Goal: Information Seeking & Learning: Find specific fact

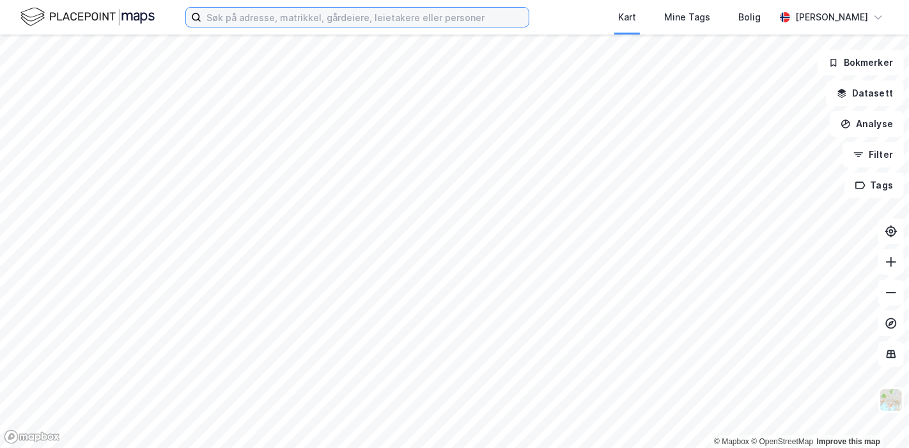
click at [325, 17] on input at bounding box center [364, 17] width 327 height 19
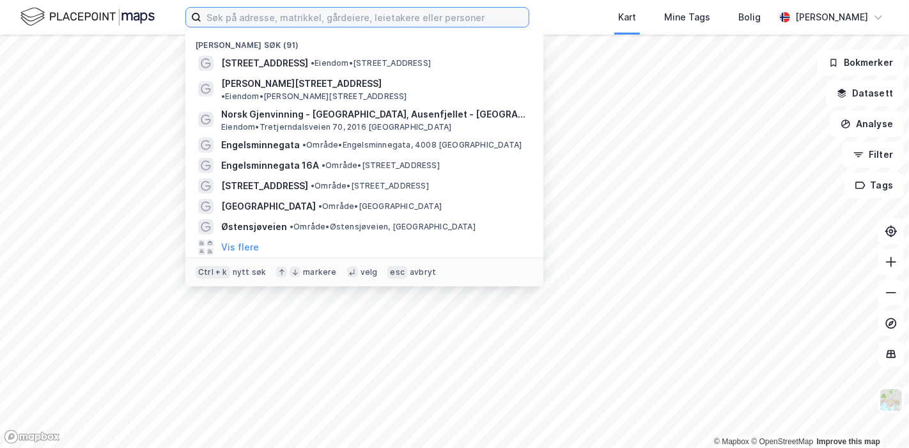
paste input "Karvesvingen 3 0579"
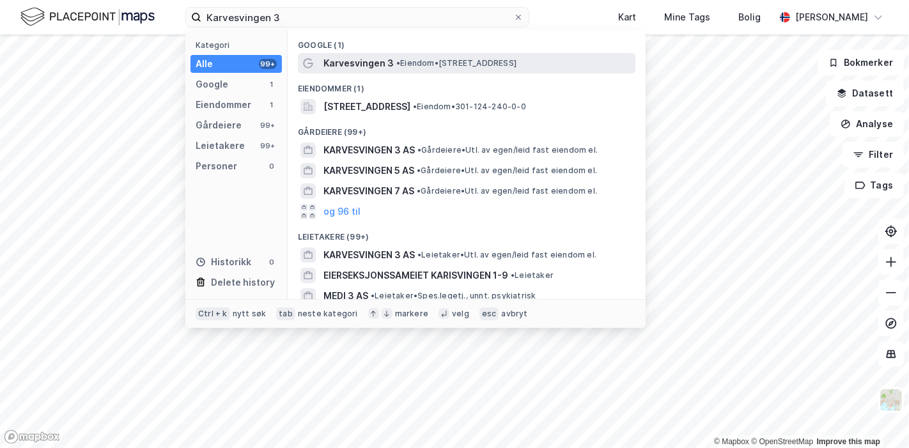
click at [358, 67] on span "Karvesvingen 3" at bounding box center [358, 63] width 70 height 15
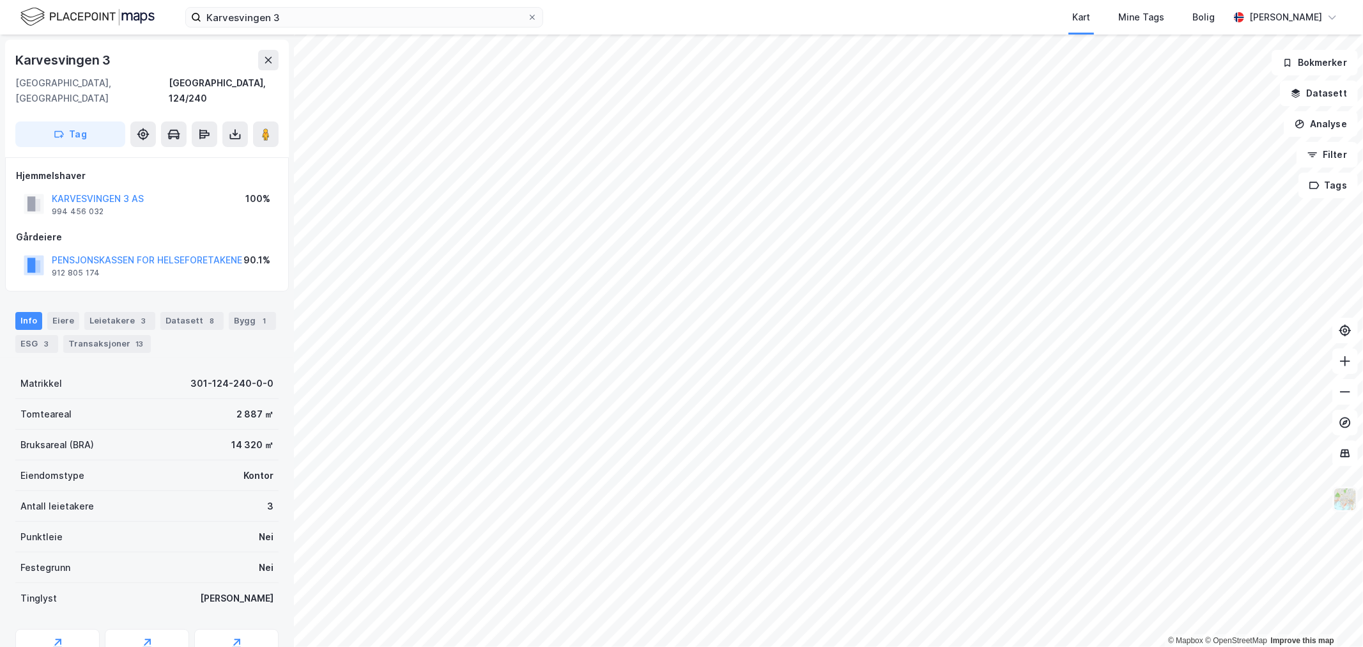
click at [908, 447] on img at bounding box center [1345, 499] width 24 height 24
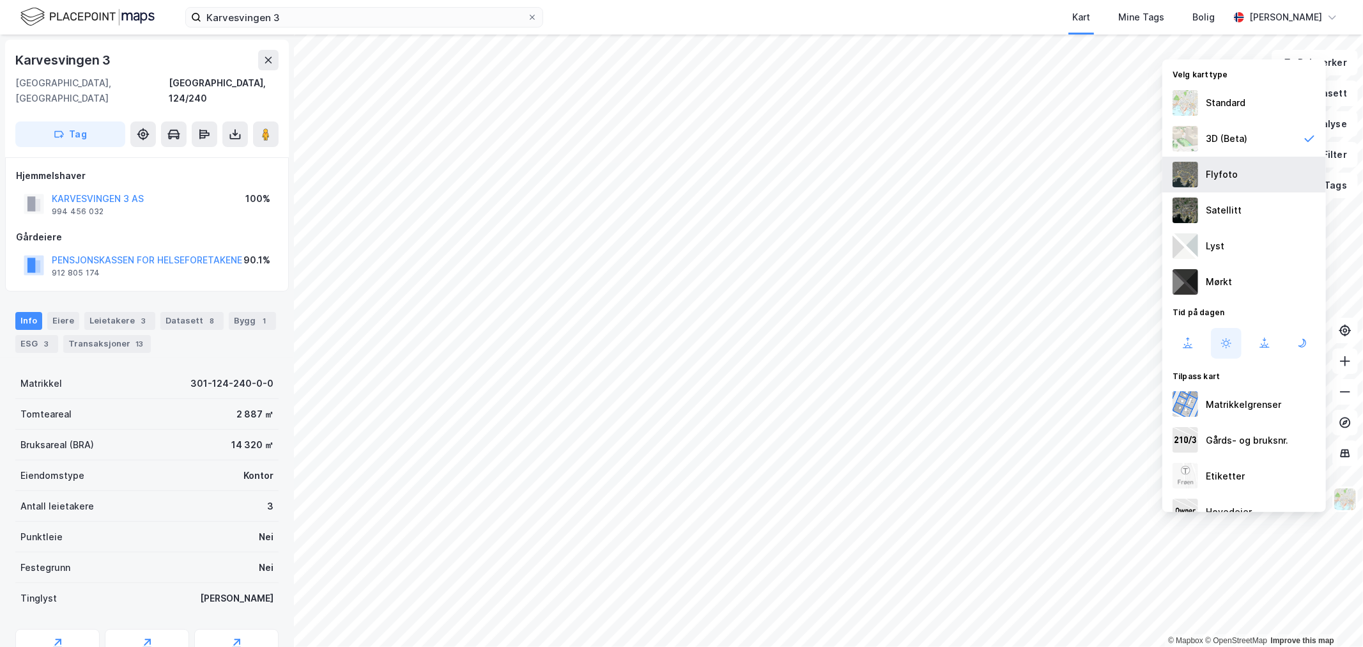
click at [908, 171] on div "Flyfoto" at bounding box center [1222, 174] width 32 height 15
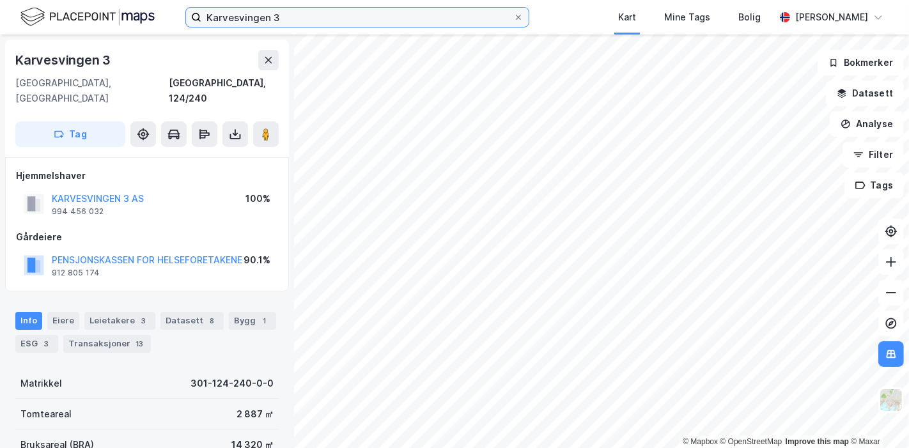
click at [281, 19] on input "Karvesvingen 3" at bounding box center [357, 17] width 312 height 19
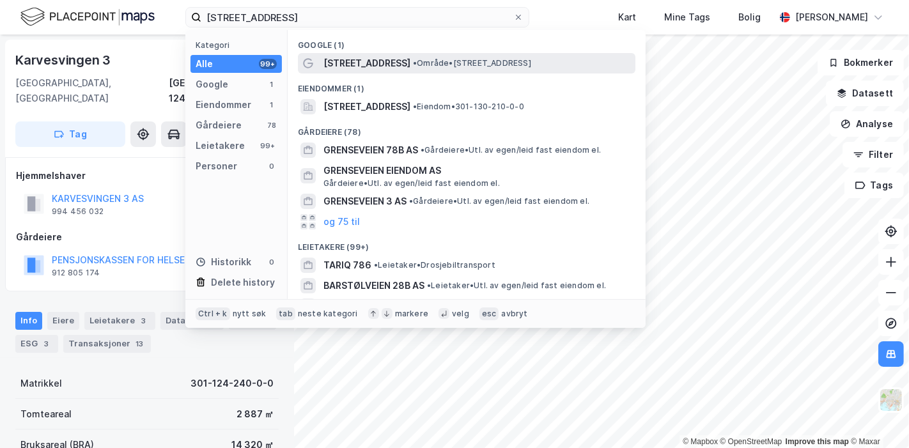
click at [344, 64] on span "[STREET_ADDRESS]" at bounding box center [366, 63] width 87 height 15
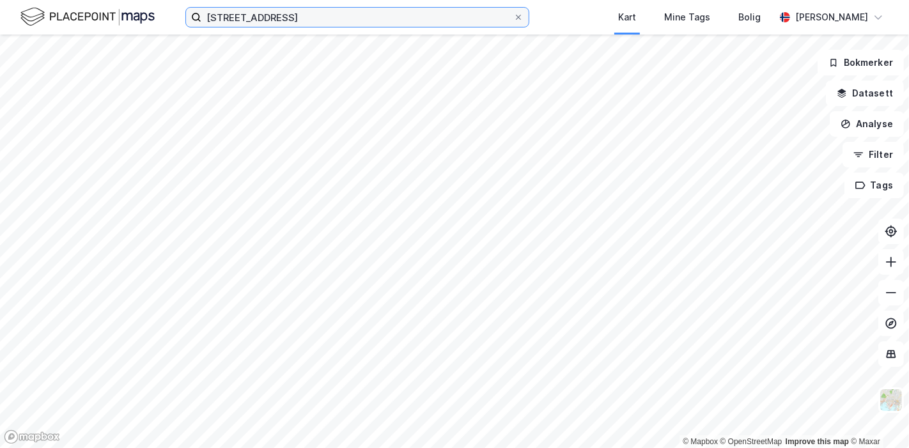
click at [274, 19] on input "[STREET_ADDRESS]" at bounding box center [357, 17] width 312 height 19
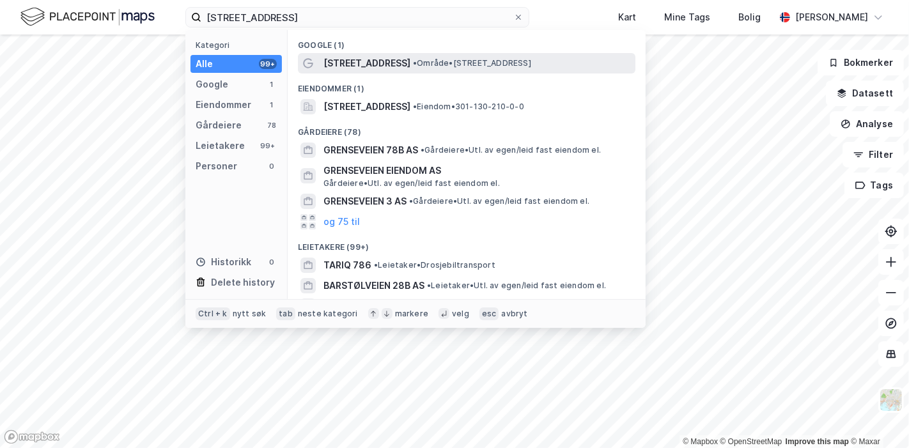
click at [363, 65] on span "[STREET_ADDRESS]" at bounding box center [366, 63] width 87 height 15
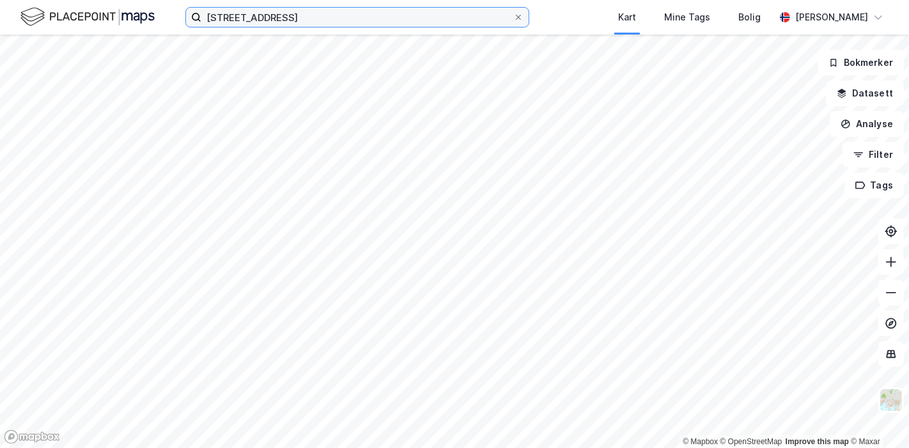
click at [268, 18] on input "[STREET_ADDRESS]" at bounding box center [357, 17] width 312 height 19
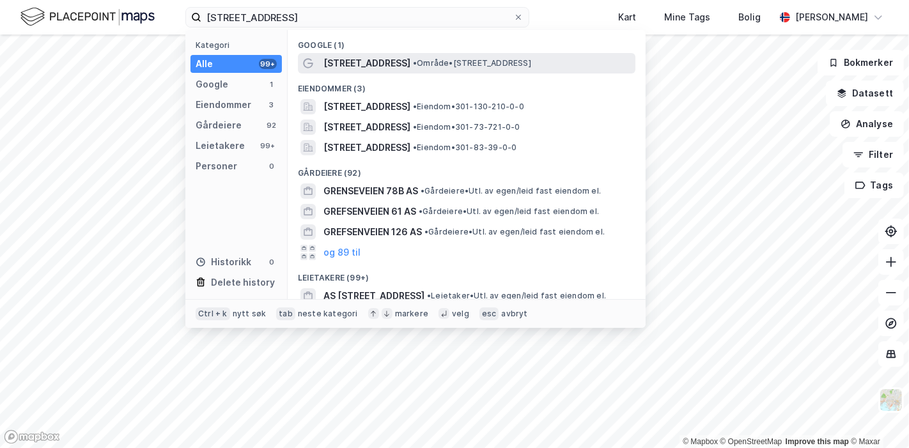
click at [371, 63] on span "[STREET_ADDRESS]" at bounding box center [366, 63] width 87 height 15
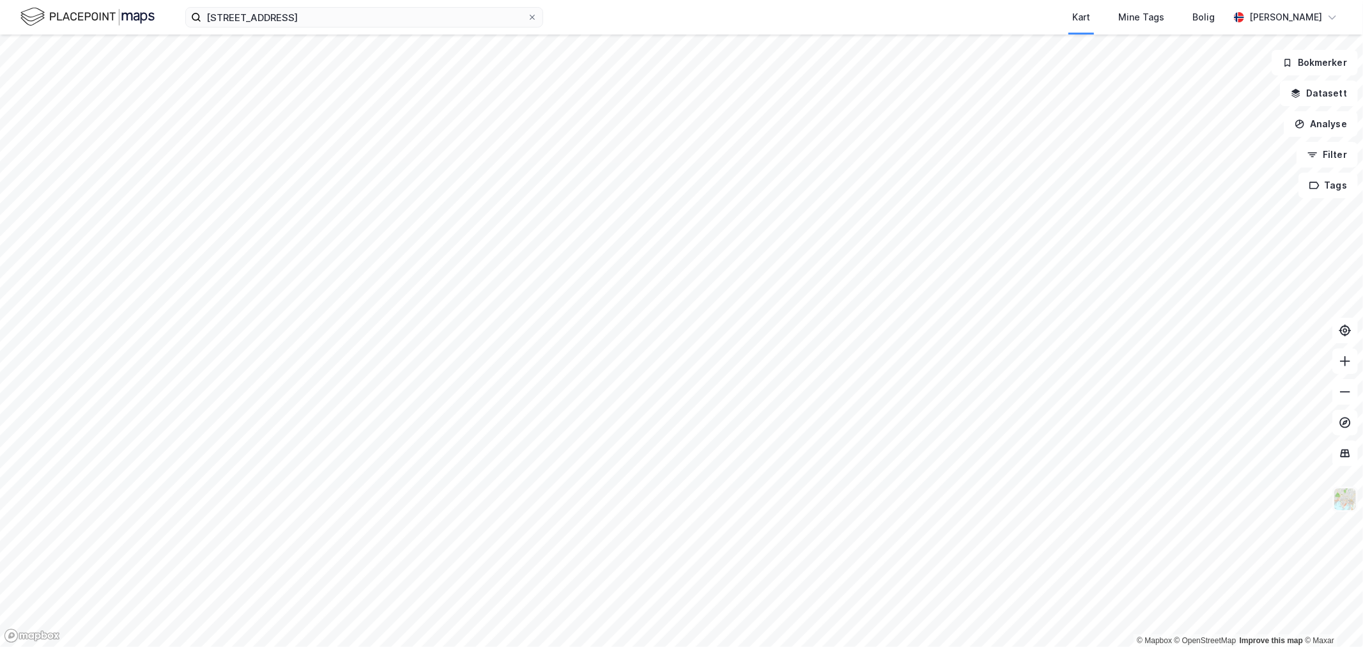
click at [908, 447] on img at bounding box center [1345, 499] width 24 height 24
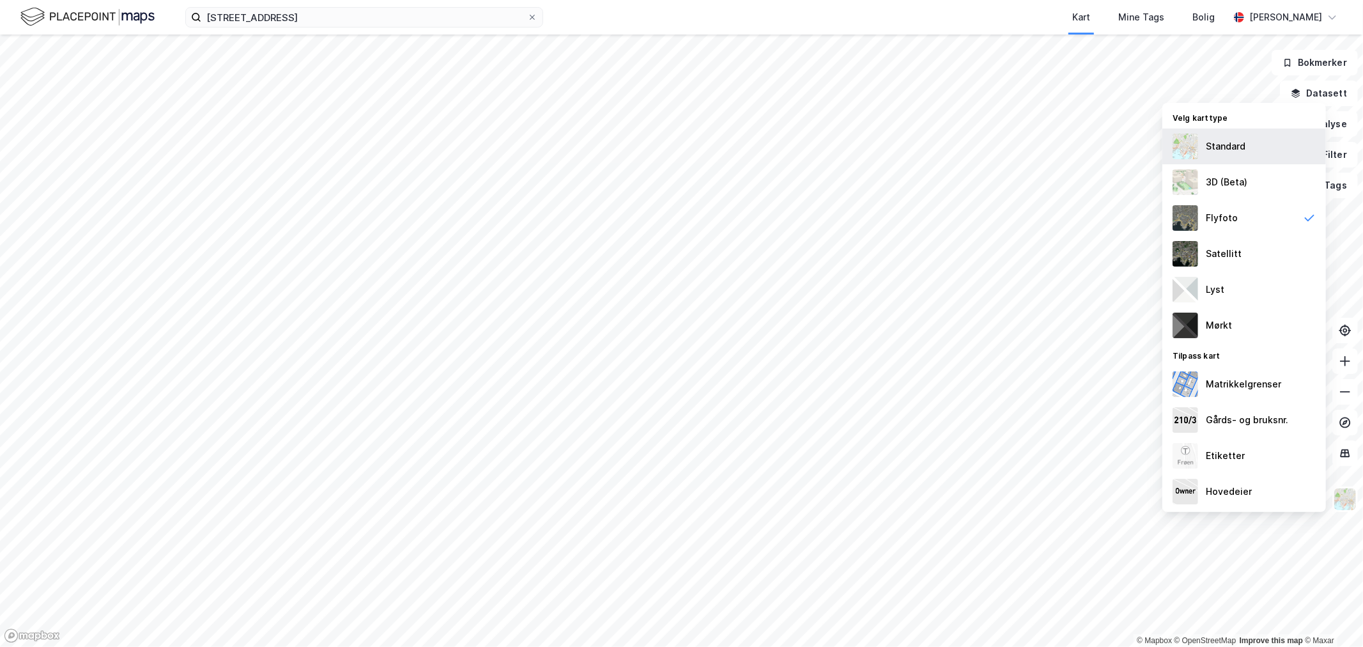
click at [908, 155] on div "Standard" at bounding box center [1245, 146] width 164 height 36
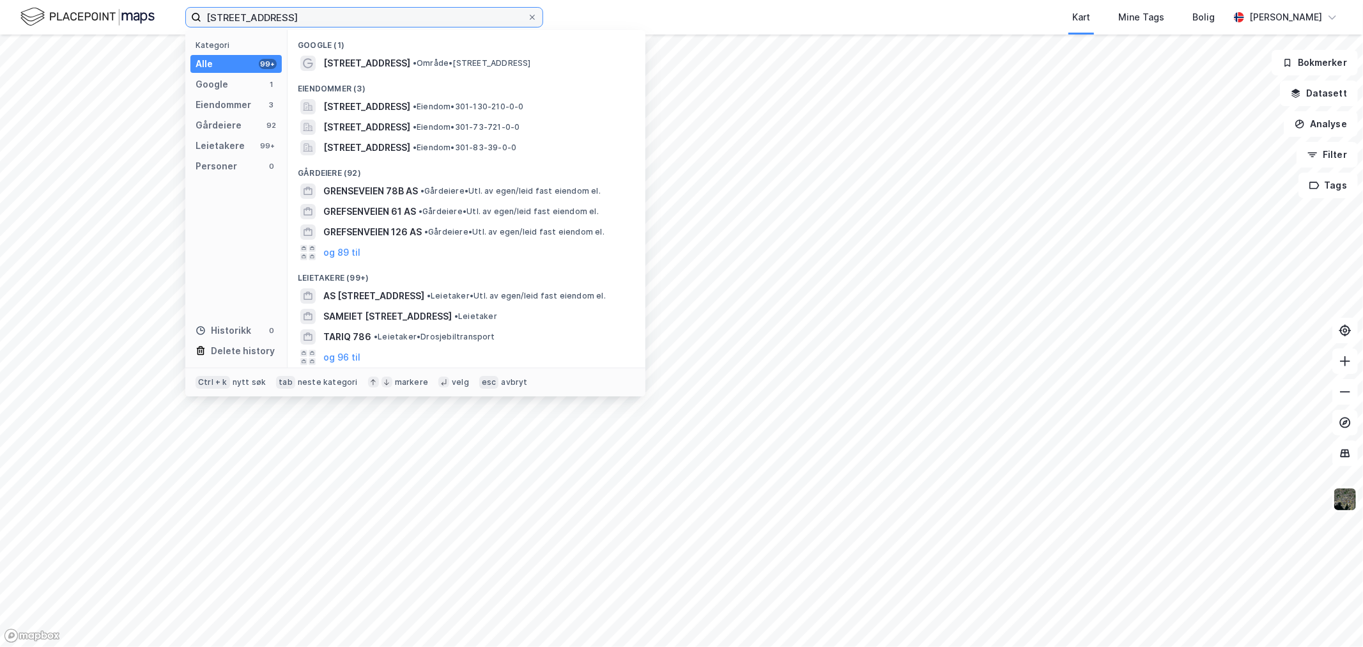
click at [424, 13] on input "[STREET_ADDRESS]" at bounding box center [364, 17] width 326 height 19
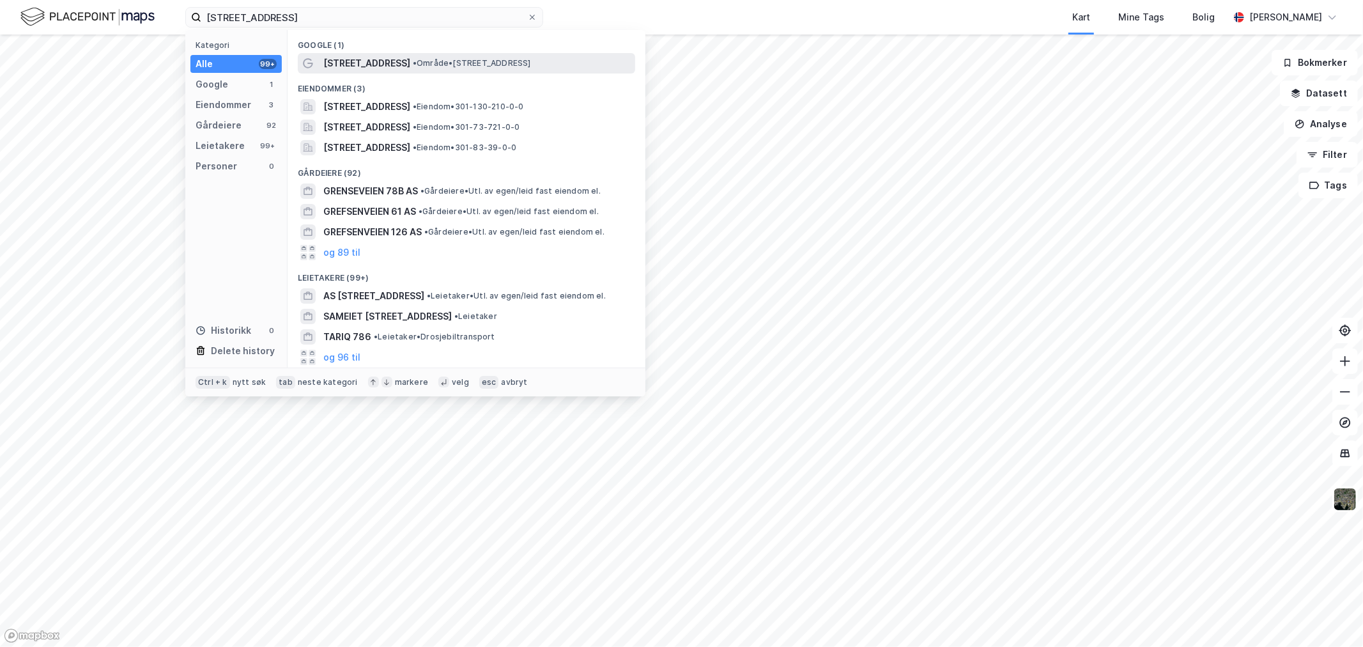
click at [382, 66] on span "[STREET_ADDRESS]" at bounding box center [366, 63] width 87 height 15
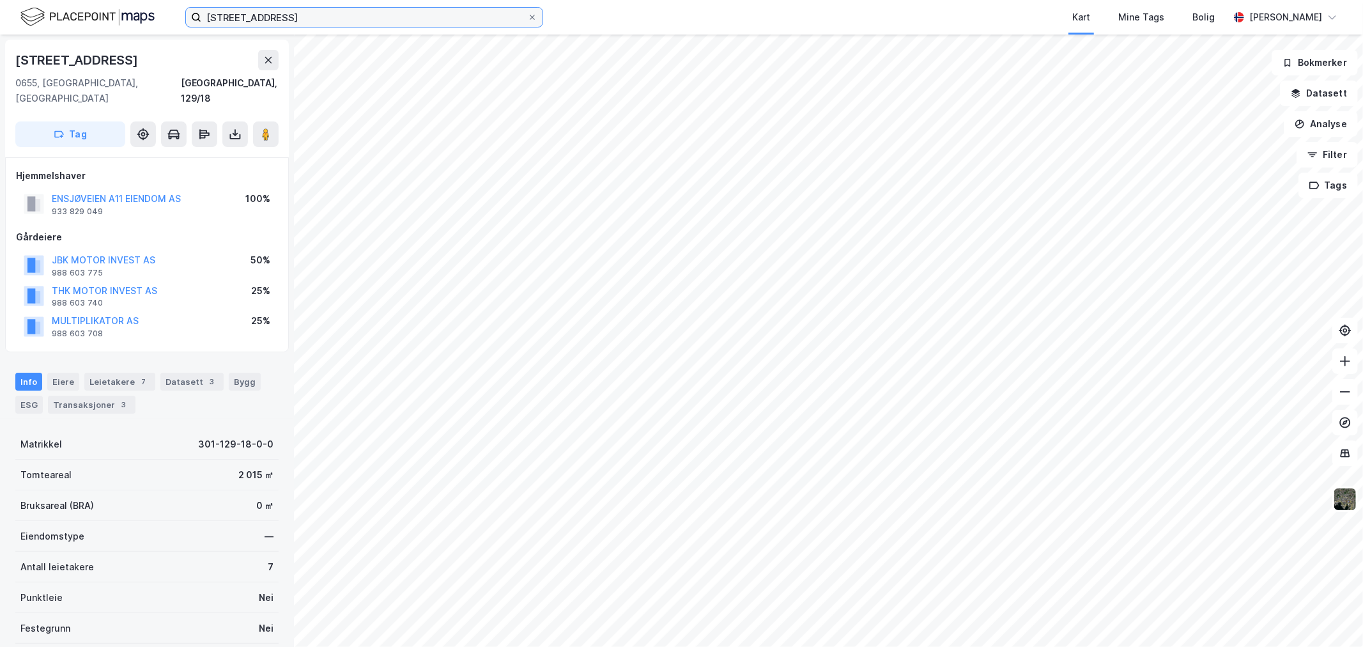
click at [309, 15] on input "[STREET_ADDRESS]" at bounding box center [364, 17] width 326 height 19
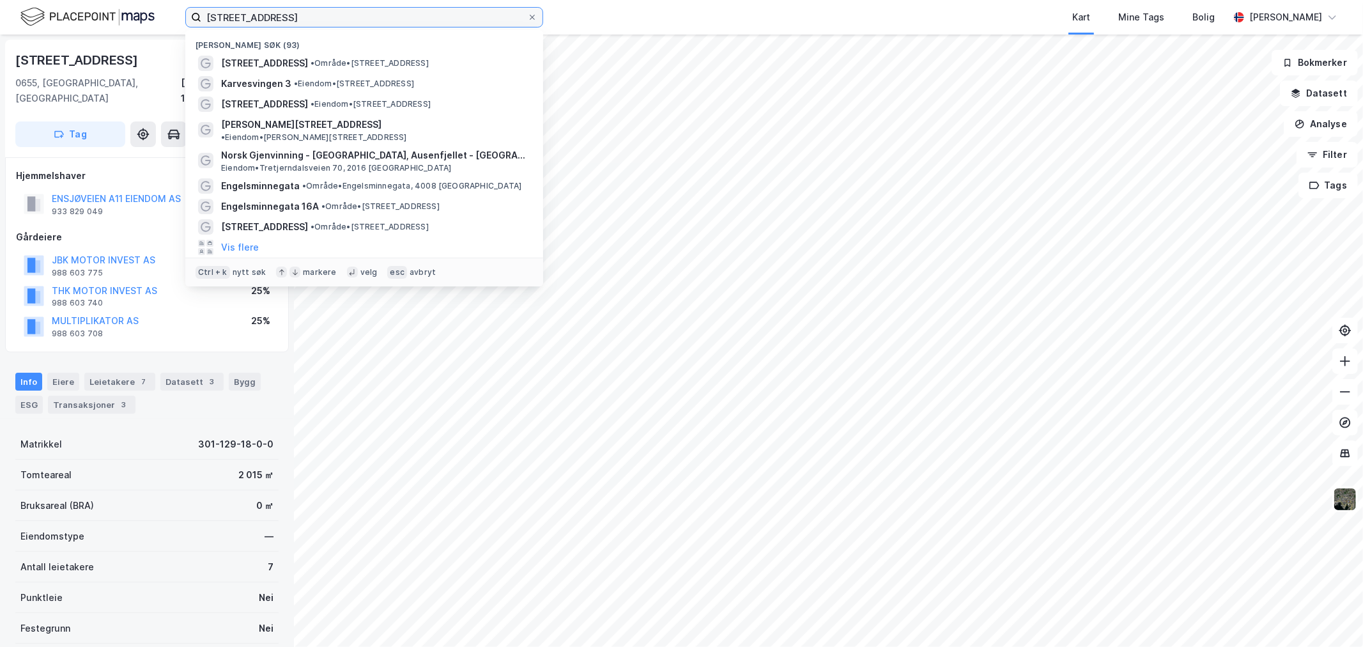
drag, startPoint x: 304, startPoint y: 15, endPoint x: 267, endPoint y: 19, distance: 36.7
click at [267, 19] on input "[STREET_ADDRESS]" at bounding box center [364, 17] width 326 height 19
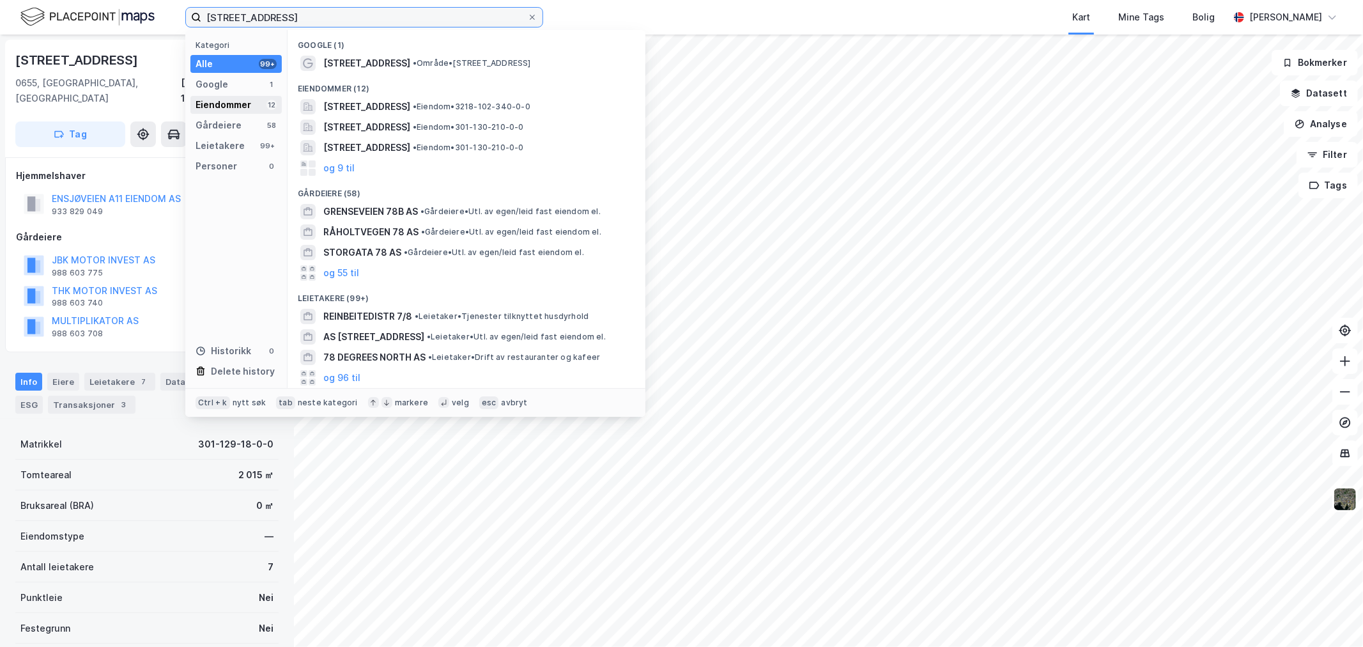
type input "[STREET_ADDRESS]"
click at [239, 111] on div "Eiendommer" at bounding box center [224, 104] width 56 height 15
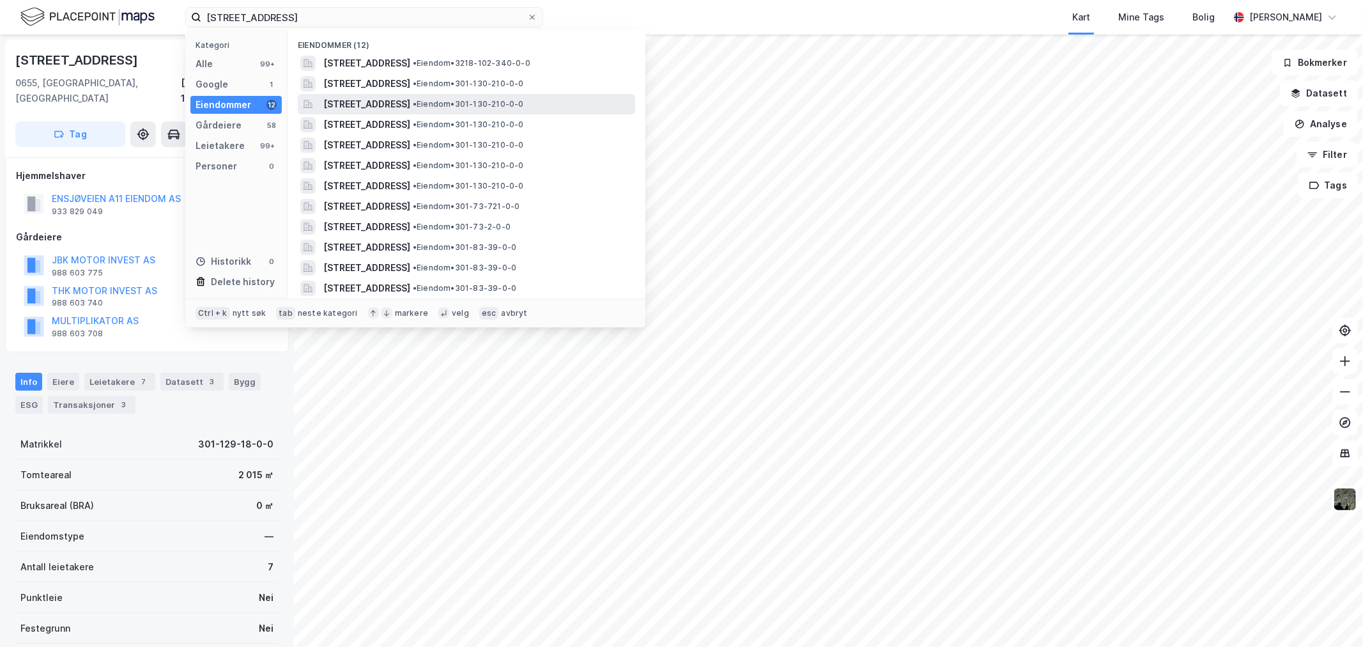
click at [404, 103] on span "[STREET_ADDRESS]" at bounding box center [366, 104] width 87 height 15
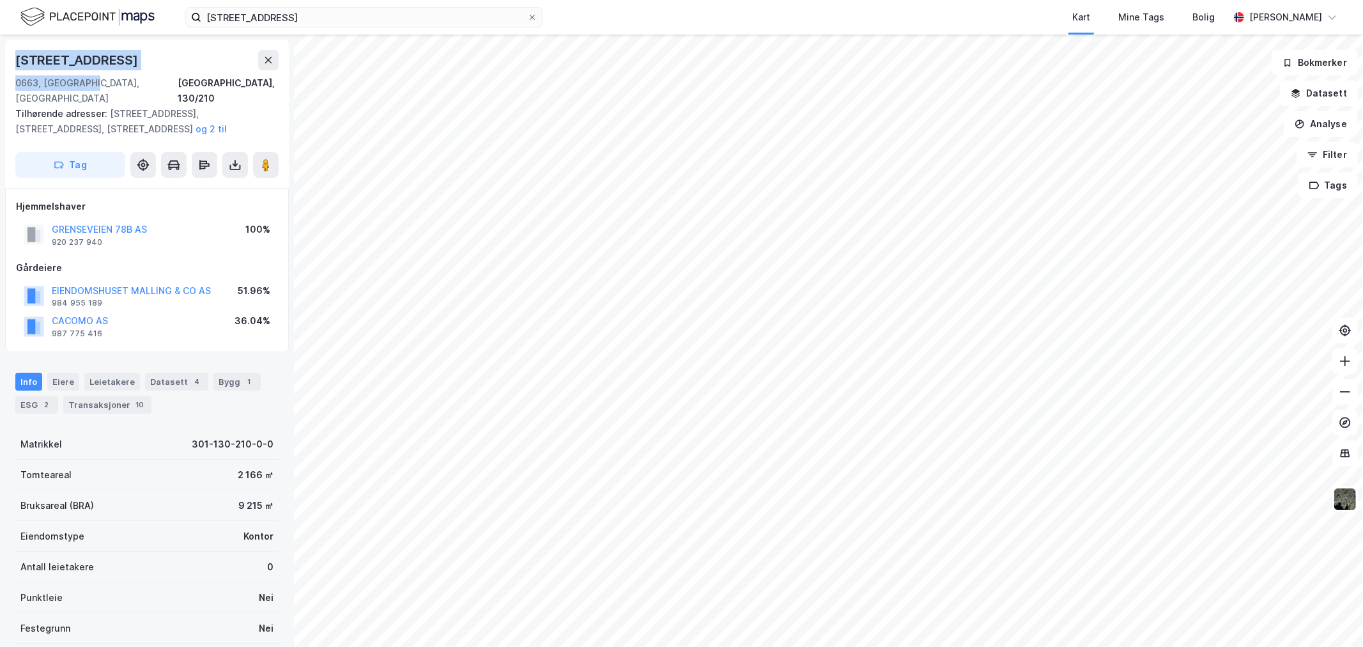
drag, startPoint x: 13, startPoint y: 61, endPoint x: 105, endPoint y: 82, distance: 93.8
click at [105, 82] on div "[STREET_ADDRESS], 130/210 Tilhørende adresser: [STREET_ADDRESS], [STREET_ADDRES…" at bounding box center [147, 114] width 284 height 148
copy div "[STREET_ADDRESS]"
